Goal: Task Accomplishment & Management: Complete application form

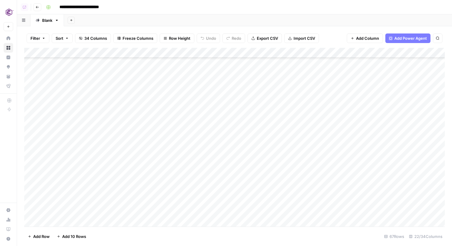
scroll to position [522, 0]
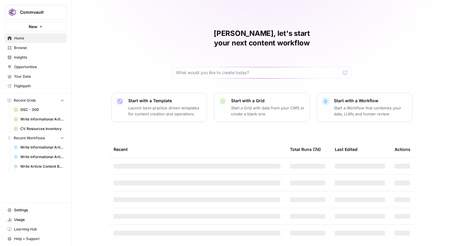
click at [51, 26] on button "New" at bounding box center [36, 26] width 62 height 9
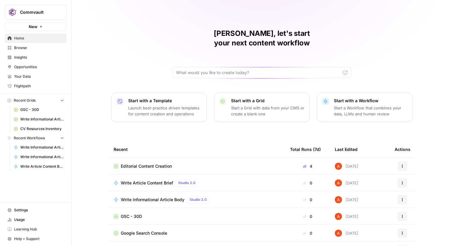
click at [52, 10] on span "Commvault" at bounding box center [38, 12] width 36 height 6
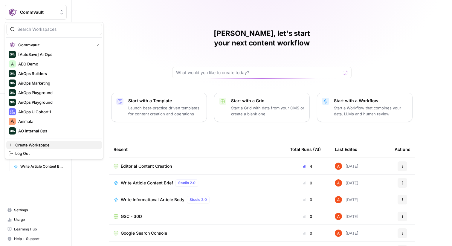
click at [41, 144] on span "Create Workspace" at bounding box center [56, 145] width 82 height 6
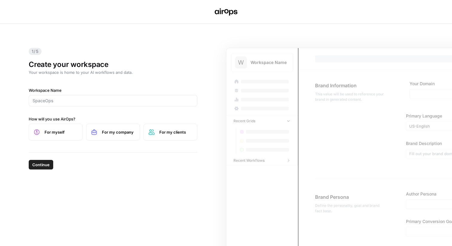
click at [71, 106] on div at bounding box center [113, 100] width 169 height 11
type input "Smartsheet"
click at [127, 132] on span "For my company" at bounding box center [118, 132] width 33 height 6
click at [161, 133] on span "For my clients" at bounding box center [175, 132] width 33 height 6
click at [41, 167] on span "Continue" at bounding box center [40, 165] width 17 height 6
